Goal: Check status

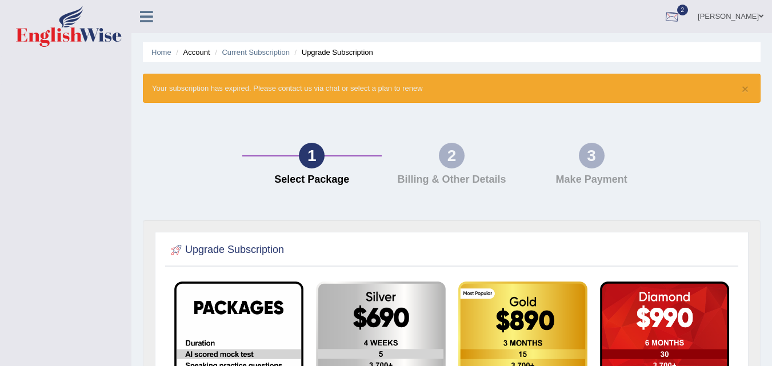
click at [677, 15] on div at bounding box center [672, 17] width 17 height 17
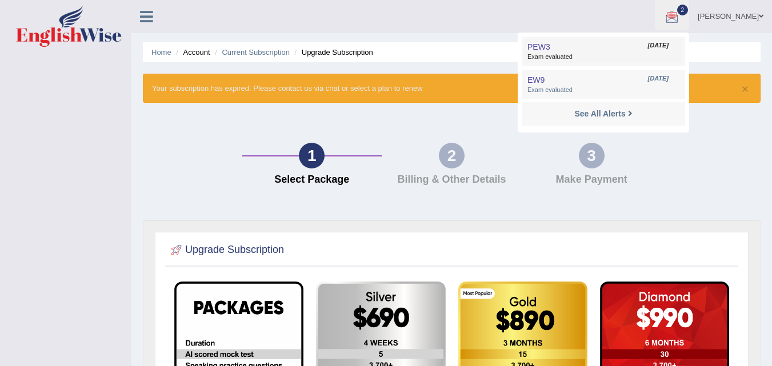
click at [606, 61] on span "Exam evaluated" at bounding box center [604, 57] width 152 height 9
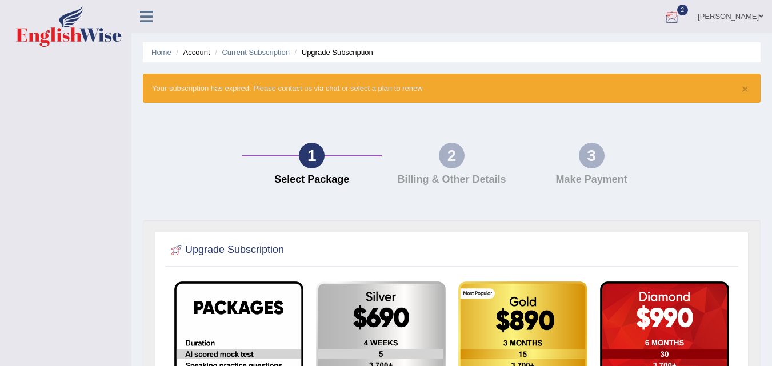
click at [678, 17] on div at bounding box center [672, 17] width 17 height 17
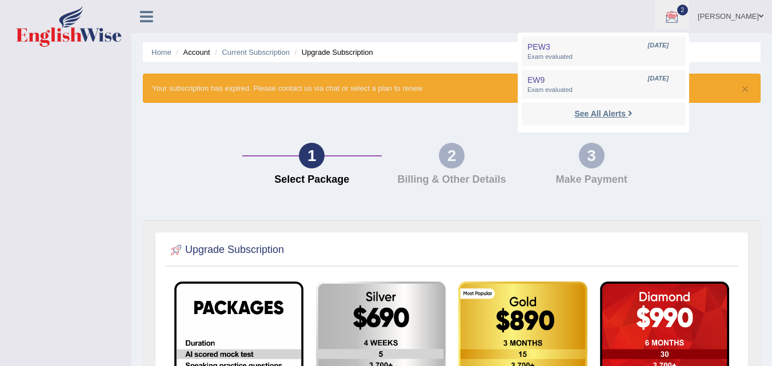
click at [602, 115] on strong "See All Alerts" at bounding box center [599, 113] width 51 height 9
